Goal: Task Accomplishment & Management: Complete application form

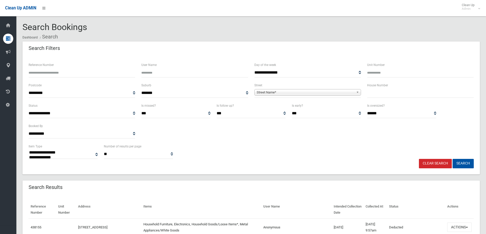
select select
type input "*"
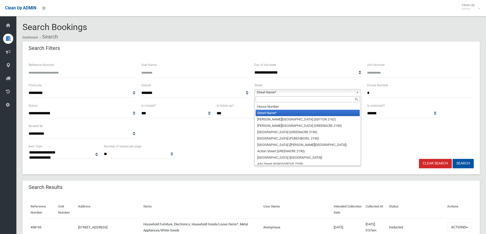
click at [356, 92] on b at bounding box center [358, 92] width 5 height 6
click at [272, 99] on input "text" at bounding box center [307, 99] width 104 height 6
type input "*"
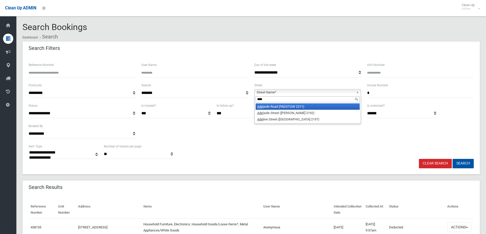
type input "****"
click at [277, 107] on li "Adel aide Road (PADSTOW 2211)" at bounding box center [307, 107] width 104 height 6
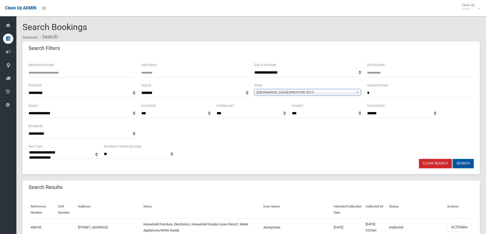
click at [458, 163] on button "Search" at bounding box center [462, 163] width 21 height 9
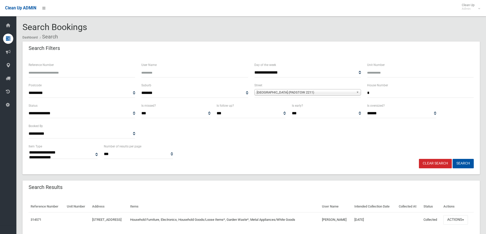
select select
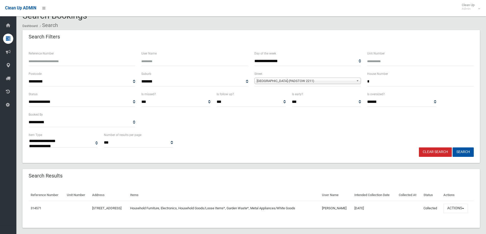
scroll to position [18, 0]
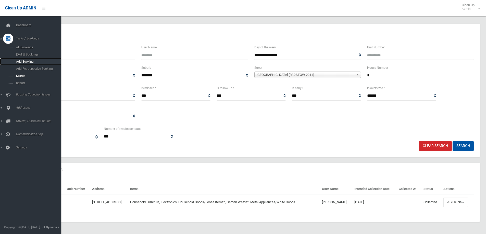
click at [17, 61] on span "Add Booking" at bounding box center [38, 62] width 46 height 4
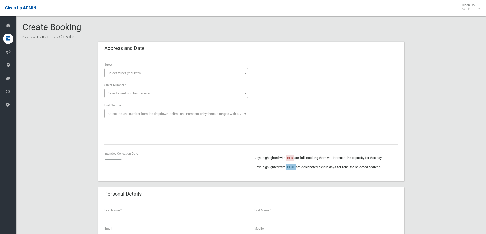
click at [247, 71] on span at bounding box center [245, 73] width 5 height 9
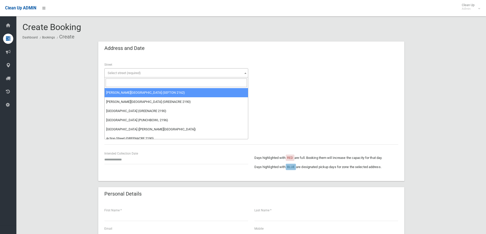
click at [221, 81] on input "search" at bounding box center [176, 83] width 141 height 9
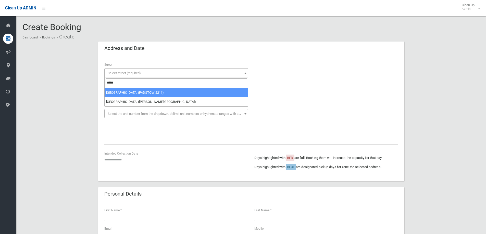
type input "*****"
select select "****"
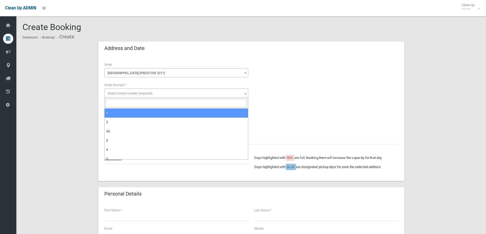
click at [120, 92] on span "Select street number (required)" at bounding box center [130, 94] width 45 height 4
select select "*"
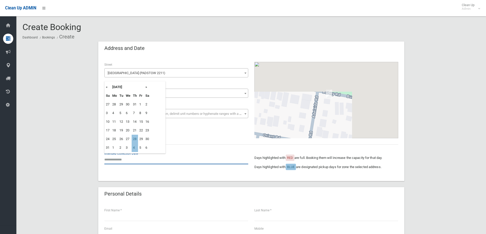
click at [115, 160] on input "text" at bounding box center [176, 159] width 144 height 9
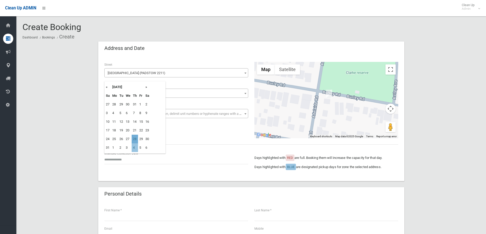
click at [135, 139] on td "28" at bounding box center [135, 139] width 6 height 9
type input "**********"
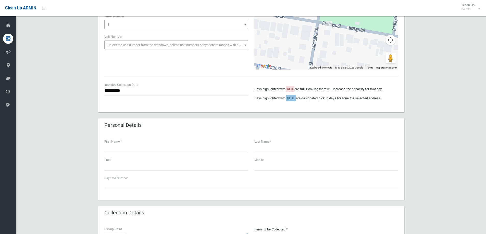
scroll to position [76, 0]
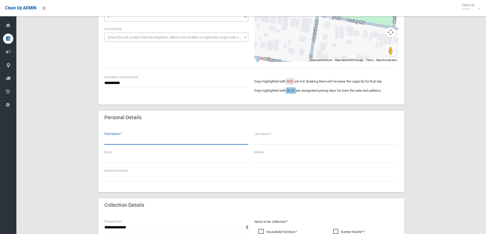
click at [135, 141] on input "text" at bounding box center [176, 139] width 144 height 9
type input "*****"
click at [273, 139] on input "text" at bounding box center [326, 139] width 144 height 9
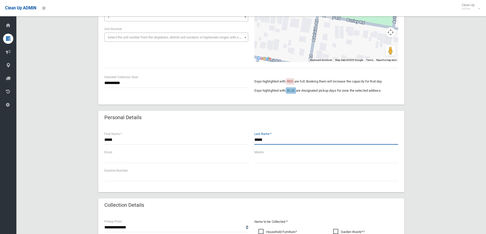
type input "*****"
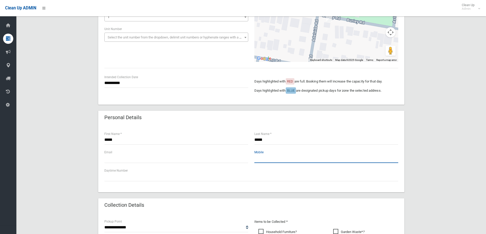
click at [277, 158] on input "text" at bounding box center [326, 158] width 144 height 9
type input "**********"
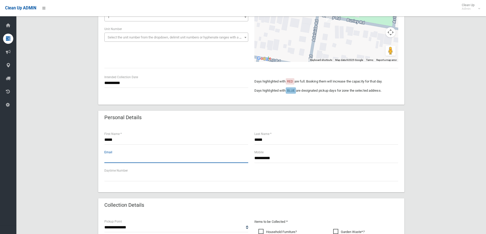
click at [124, 161] on input "text" at bounding box center [176, 158] width 144 height 9
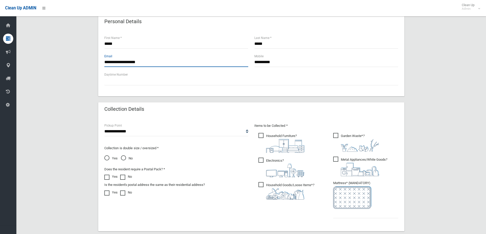
scroll to position [178, 0]
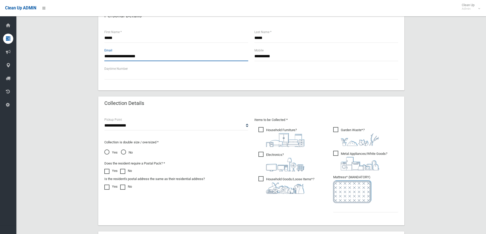
type input "**********"
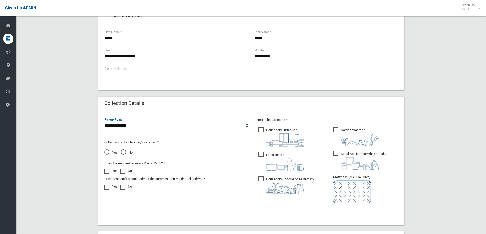
click at [247, 126] on select "**********" at bounding box center [176, 125] width 144 height 9
select select "*"
click at [104, 121] on select "**********" at bounding box center [176, 125] width 144 height 9
click at [123, 152] on span "No" at bounding box center [127, 153] width 12 height 6
click at [262, 130] on span "Household Furniture ?" at bounding box center [281, 137] width 46 height 20
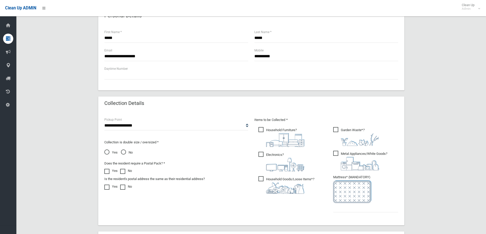
click at [261, 153] on span "Electronics ?" at bounding box center [281, 162] width 46 height 20
click at [260, 177] on span "Household Goods/Loose Items* ?" at bounding box center [286, 185] width 56 height 18
click at [336, 127] on span "Garden Waste* ?" at bounding box center [356, 136] width 46 height 19
click at [337, 153] on span "Metal Appliances/White Goods ?" at bounding box center [360, 161] width 54 height 20
click at [347, 209] on input "text" at bounding box center [365, 207] width 65 height 9
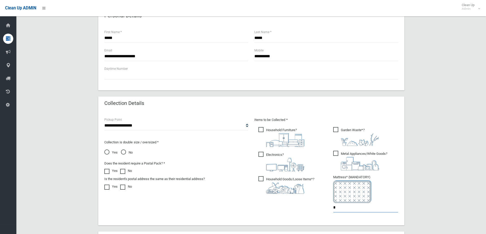
type input "*"
click at [106, 152] on span "Yes" at bounding box center [110, 153] width 13 height 6
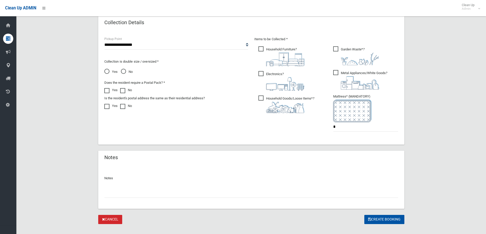
scroll to position [260, 0]
click at [388, 218] on button "Create Booking" at bounding box center [384, 219] width 40 height 9
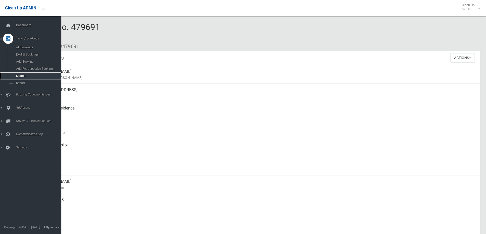
click at [20, 75] on span "Search" at bounding box center [38, 76] width 46 height 4
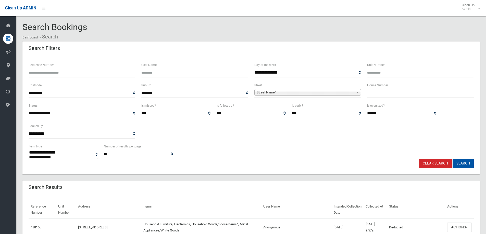
select select
click at [376, 94] on input "text" at bounding box center [420, 92] width 107 height 9
type input "**"
click at [357, 93] on b at bounding box center [358, 92] width 5 height 6
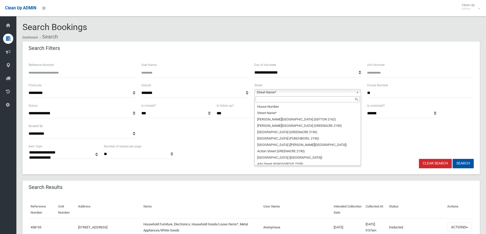
click at [298, 101] on input "text" at bounding box center [307, 99] width 104 height 6
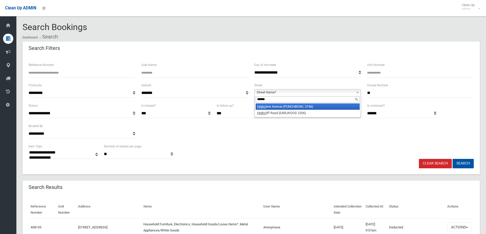
type input "******"
click at [300, 107] on li "Highcl ere Avenue (PUNCHBOWL 2196)" at bounding box center [307, 107] width 104 height 6
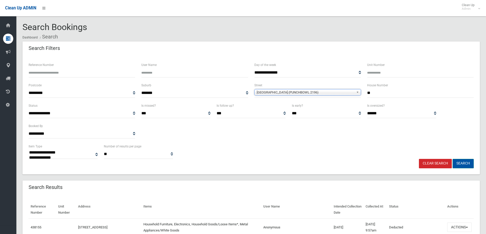
click at [458, 161] on button "Search" at bounding box center [462, 163] width 21 height 9
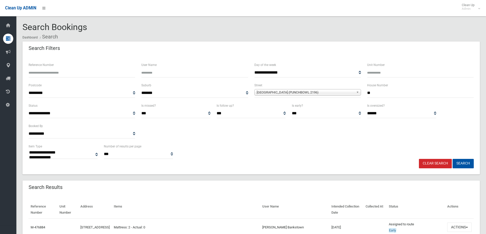
select select
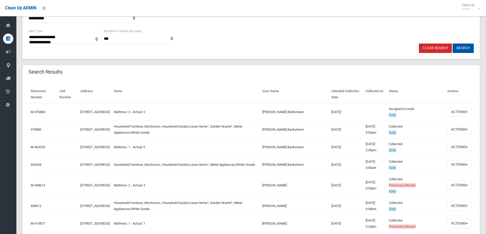
scroll to position [127, 0]
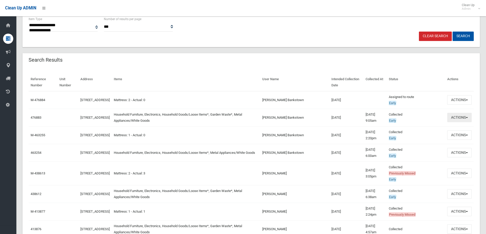
click at [468, 117] on button "Actions" at bounding box center [459, 117] width 24 height 9
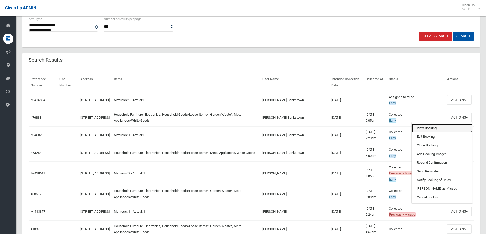
click at [435, 128] on link "View Booking" at bounding box center [442, 128] width 61 height 9
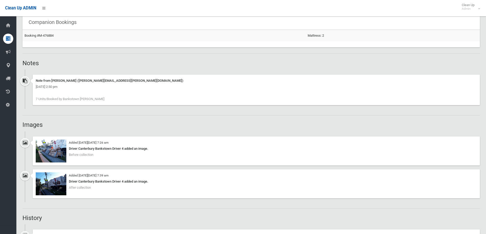
scroll to position [349, 0]
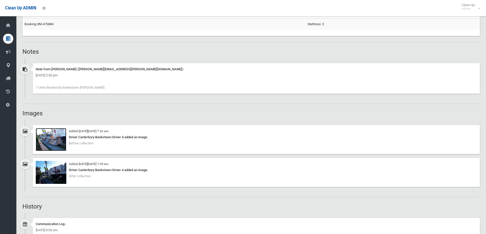
click at [56, 142] on img at bounding box center [51, 139] width 31 height 23
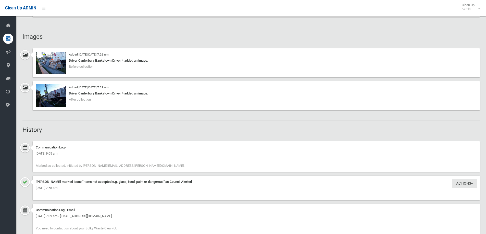
scroll to position [451, 0]
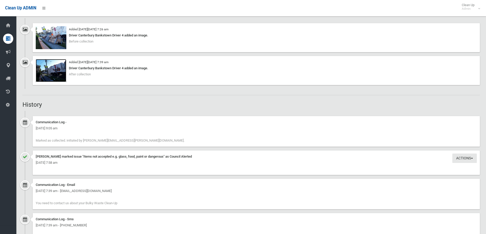
click at [54, 68] on img at bounding box center [51, 70] width 31 height 23
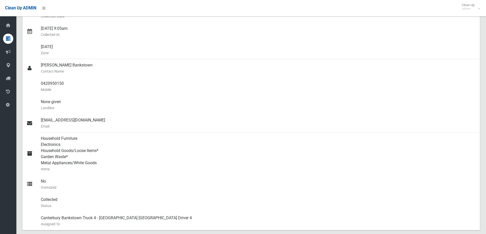
scroll to position [0, 0]
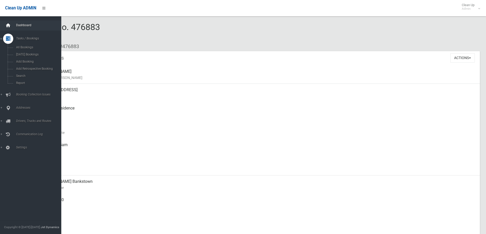
click at [5, 22] on icon at bounding box center [8, 25] width 6 height 10
